Goal: Task Accomplishment & Management: Use online tool/utility

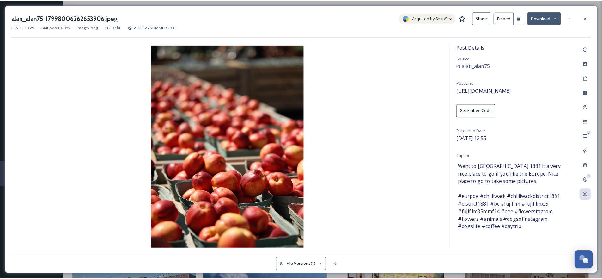
scroll to position [104, 0]
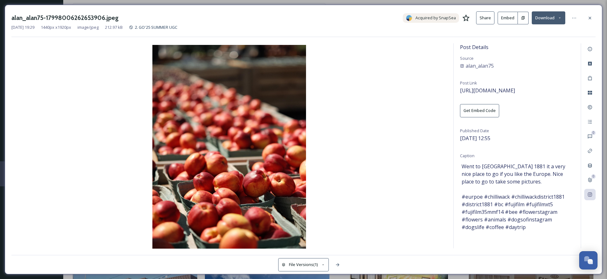
click at [587, 17] on div at bounding box center [589, 17] width 11 height 11
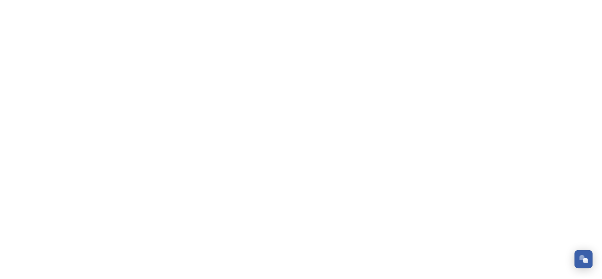
scroll to position [104, 0]
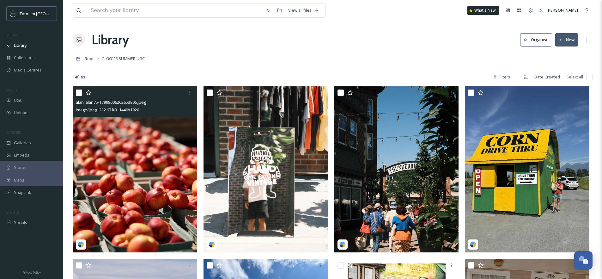
click at [144, 157] on img at bounding box center [135, 169] width 125 height 166
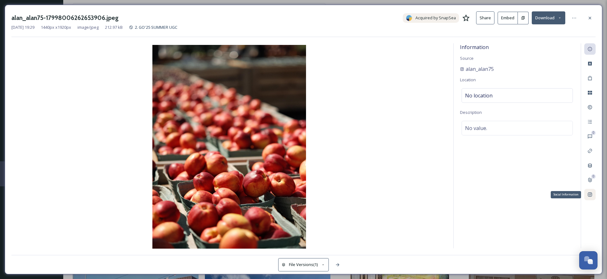
click at [590, 195] on icon at bounding box center [590, 195] width 4 height 4
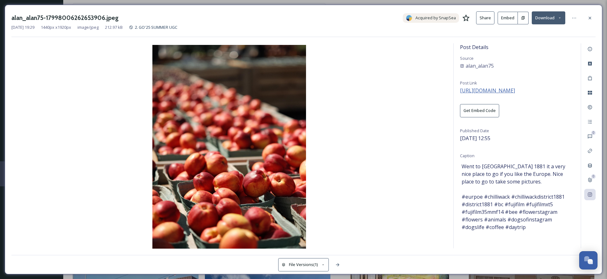
click at [515, 91] on span "[URL][DOMAIN_NAME]" at bounding box center [487, 90] width 55 height 7
click at [589, 18] on icon at bounding box center [590, 17] width 5 height 5
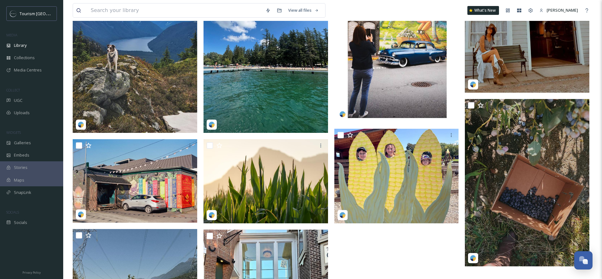
scroll to position [422, 0]
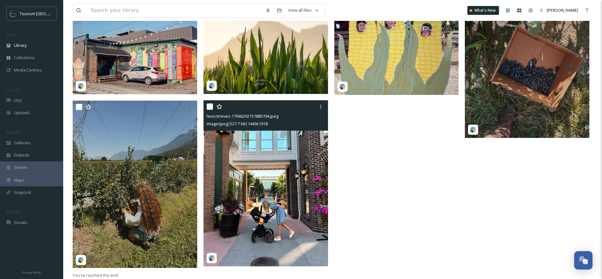
click at [210, 108] on input "checkbox" at bounding box center [210, 106] width 6 height 6
checkbox input "true"
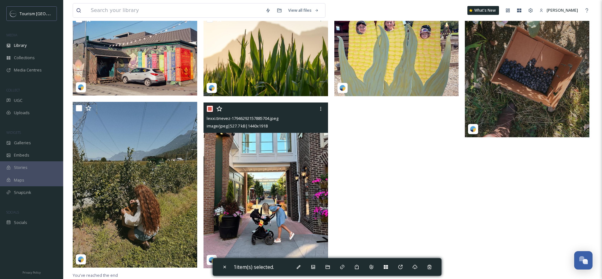
scroll to position [418, 0]
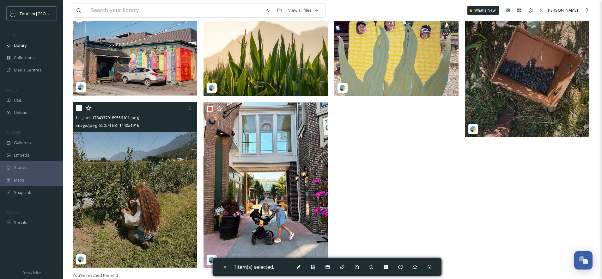
click at [78, 109] on input "checkbox" at bounding box center [79, 108] width 6 height 6
checkbox input "true"
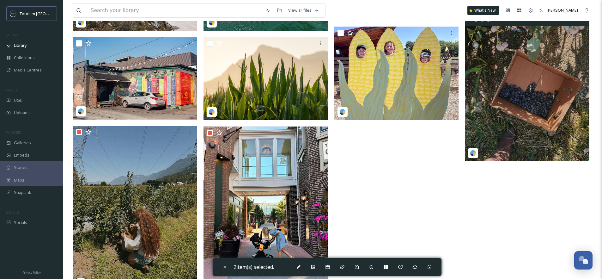
scroll to position [268, 0]
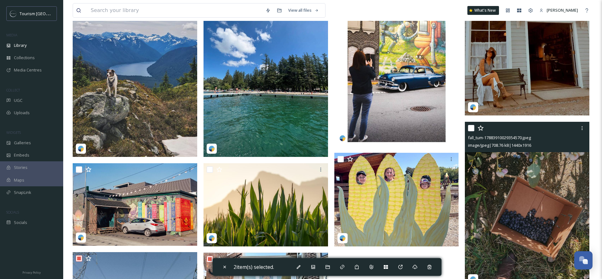
click at [471, 128] on input "checkbox" at bounding box center [471, 128] width 6 height 6
checkbox input "true"
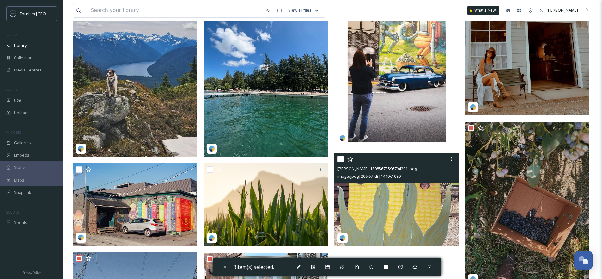
click at [341, 159] on input "checkbox" at bounding box center [341, 159] width 6 height 6
checkbox input "true"
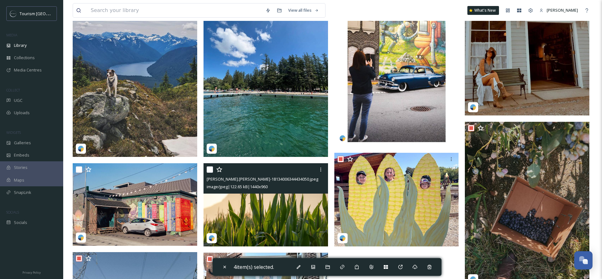
click at [210, 170] on input "checkbox" at bounding box center [210, 169] width 6 height 6
checkbox input "true"
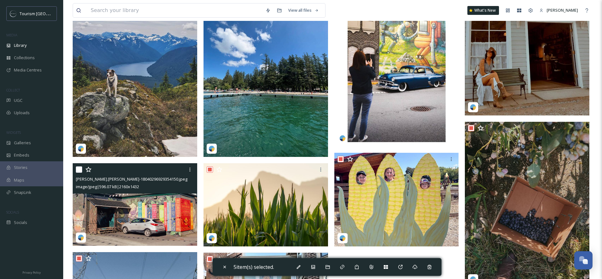
click at [82, 167] on input "checkbox" at bounding box center [79, 169] width 6 height 6
checkbox input "true"
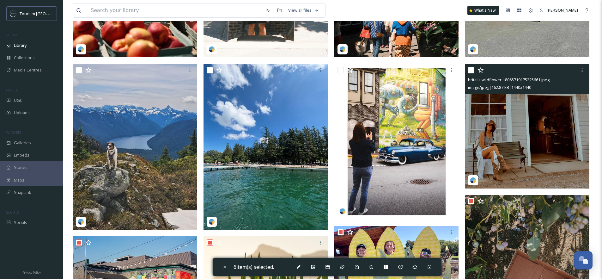
scroll to position [191, 0]
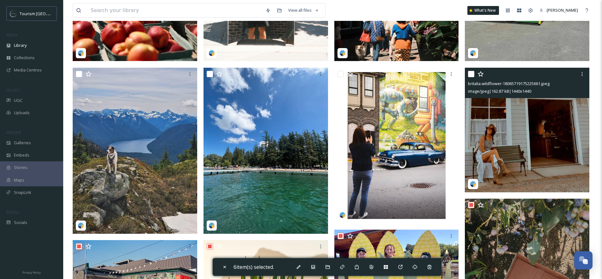
click at [470, 73] on input "checkbox" at bounding box center [471, 74] width 6 height 6
checkbox input "true"
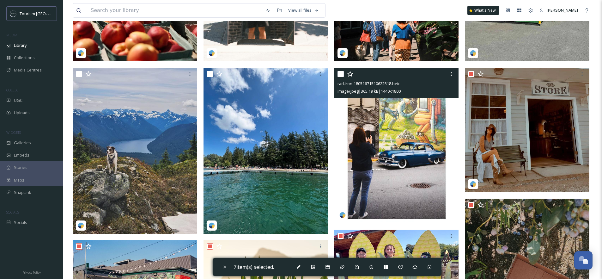
click at [338, 75] on input "checkbox" at bounding box center [341, 74] width 6 height 6
checkbox input "true"
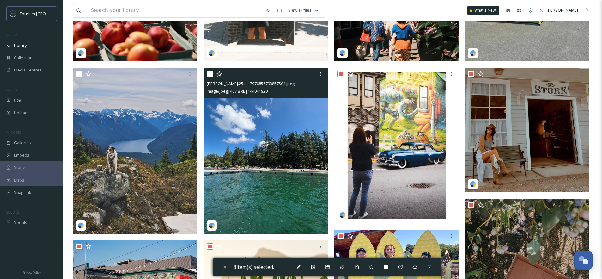
click at [211, 73] on input "checkbox" at bounding box center [210, 74] width 6 height 6
checkbox input "true"
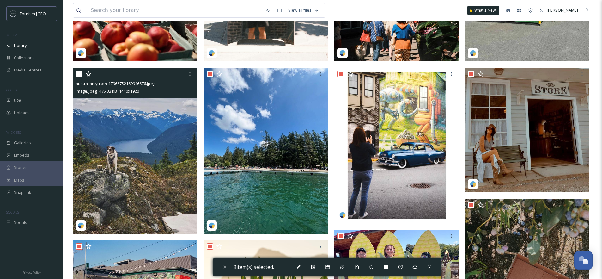
click at [78, 75] on input "checkbox" at bounding box center [79, 74] width 6 height 6
checkbox input "true"
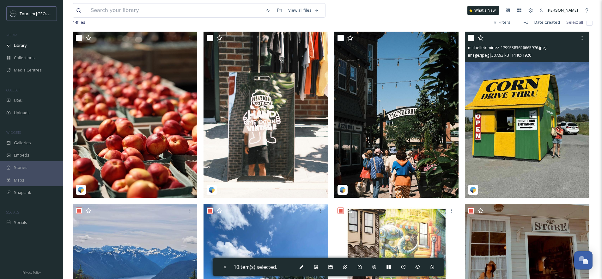
scroll to position [43, 0]
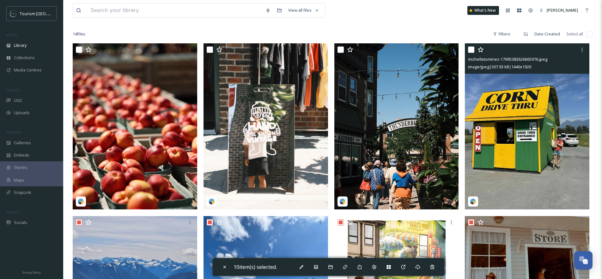
drag, startPoint x: 471, startPoint y: 49, endPoint x: 462, endPoint y: 50, distance: 8.9
click at [471, 49] on input "checkbox" at bounding box center [471, 49] width 6 height 6
checkbox input "true"
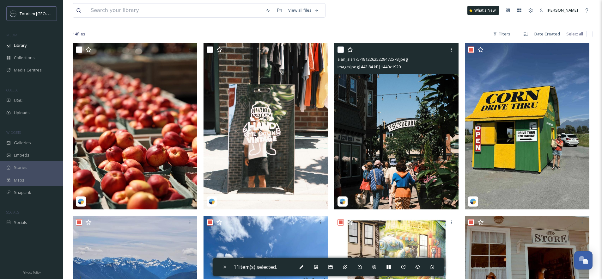
click at [340, 49] on input "checkbox" at bounding box center [341, 49] width 6 height 6
checkbox input "true"
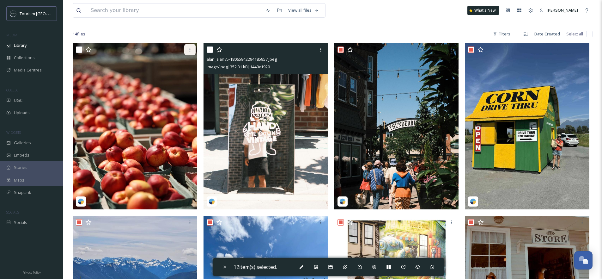
drag, startPoint x: 210, startPoint y: 51, endPoint x: 191, endPoint y: 53, distance: 18.8
click at [210, 50] on input "checkbox" at bounding box center [210, 49] width 6 height 6
checkbox input "true"
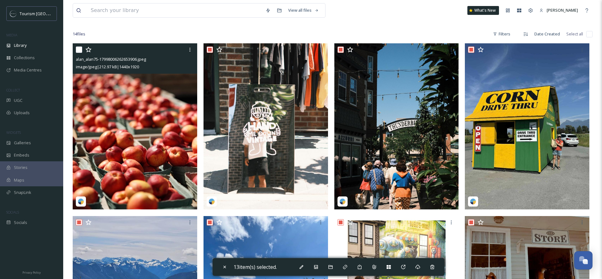
click at [79, 51] on input "checkbox" at bounding box center [79, 49] width 6 height 6
checkbox input "true"
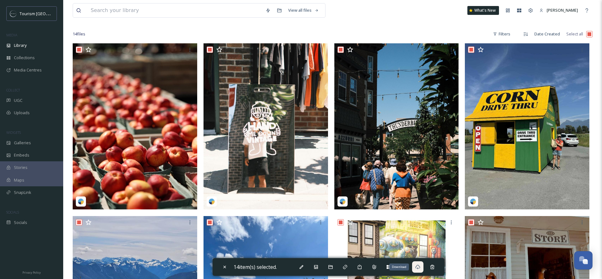
click at [418, 269] on icon at bounding box center [418, 266] width 5 height 5
click at [378, 25] on div at bounding box center [333, 25] width 520 height 6
